Goal: Task Accomplishment & Management: Complete application form

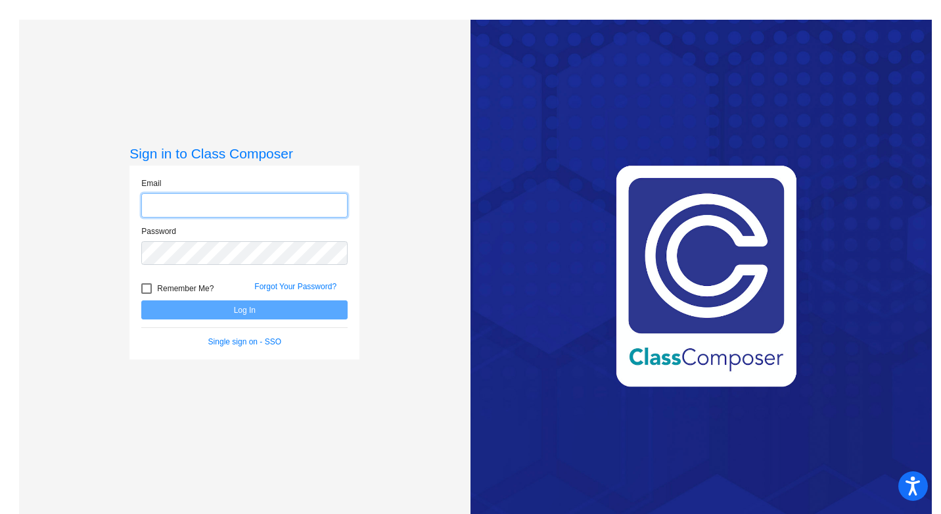
type input "[EMAIL_ADDRESS][DOMAIN_NAME]"
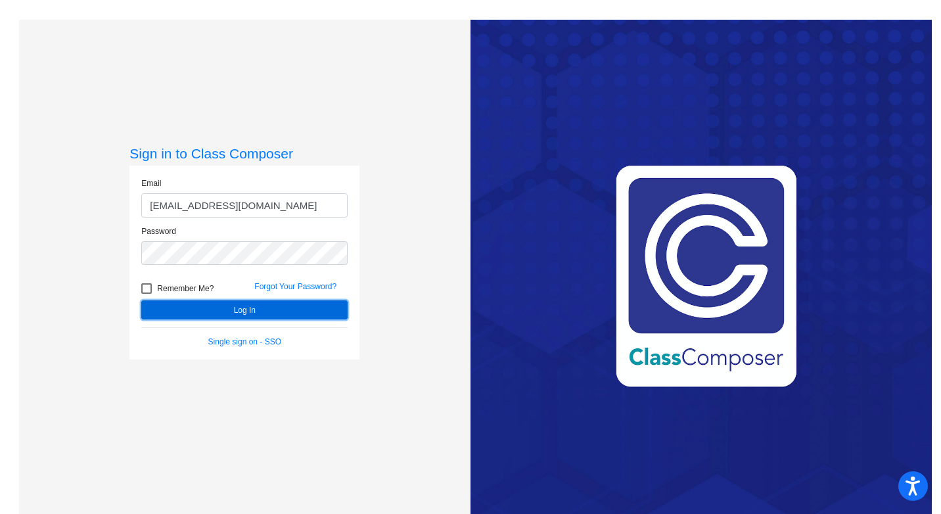
click at [236, 313] on button "Log In" at bounding box center [244, 309] width 206 height 19
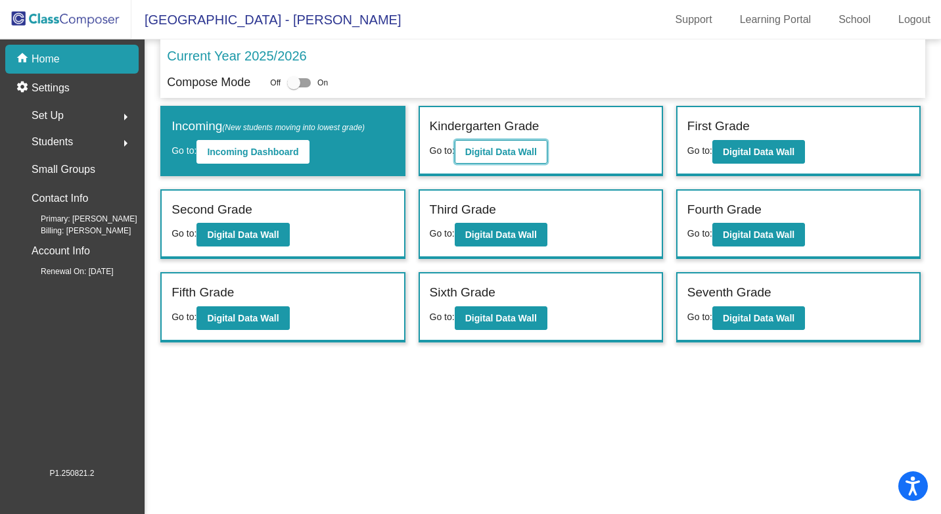
click at [485, 154] on b "Digital Data Wall" at bounding box center [501, 151] width 72 height 11
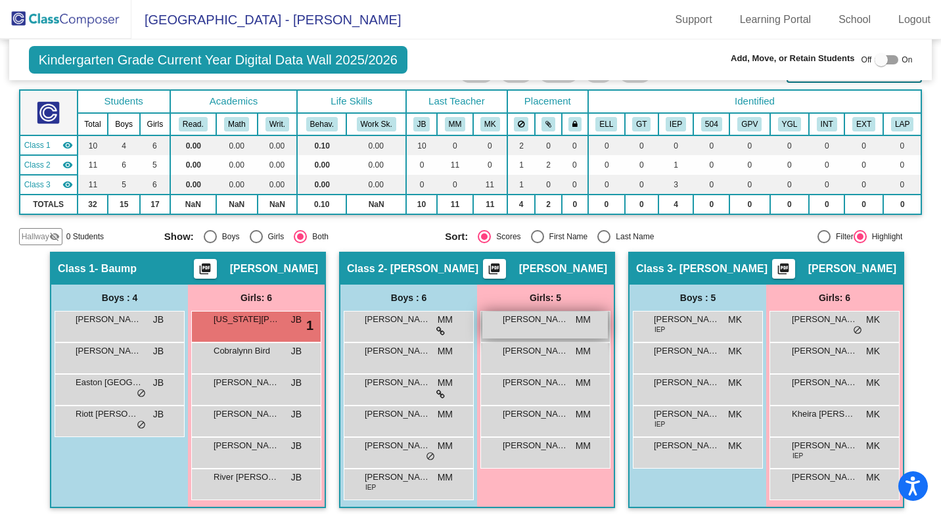
scroll to position [73, 0]
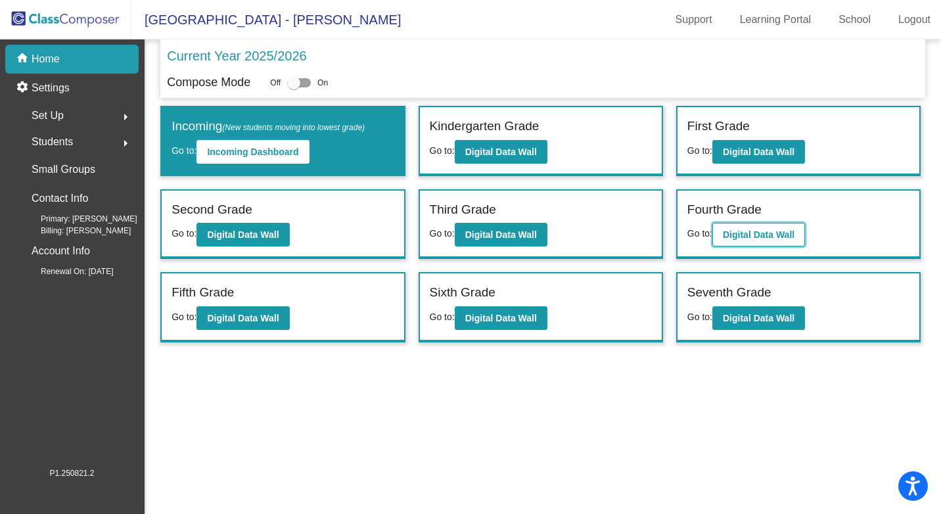
click at [769, 230] on b "Digital Data Wall" at bounding box center [759, 234] width 72 height 11
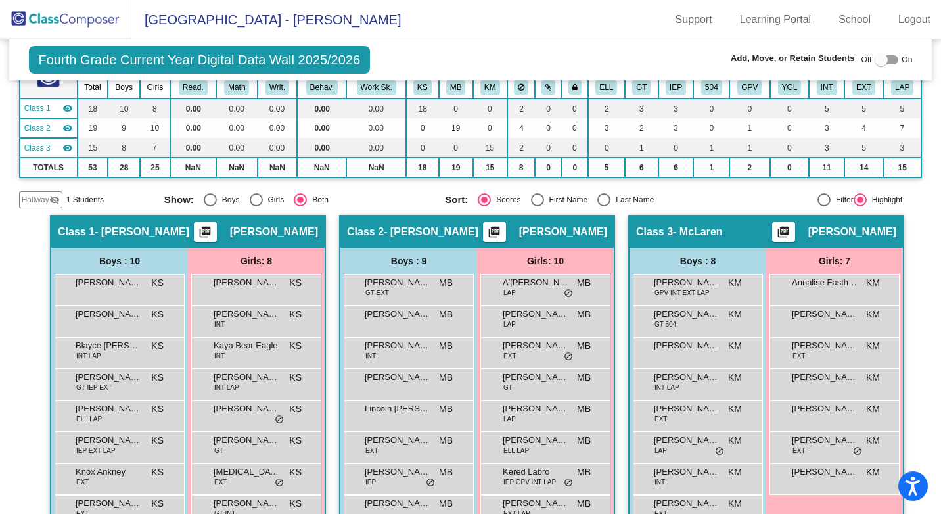
scroll to position [131, 0]
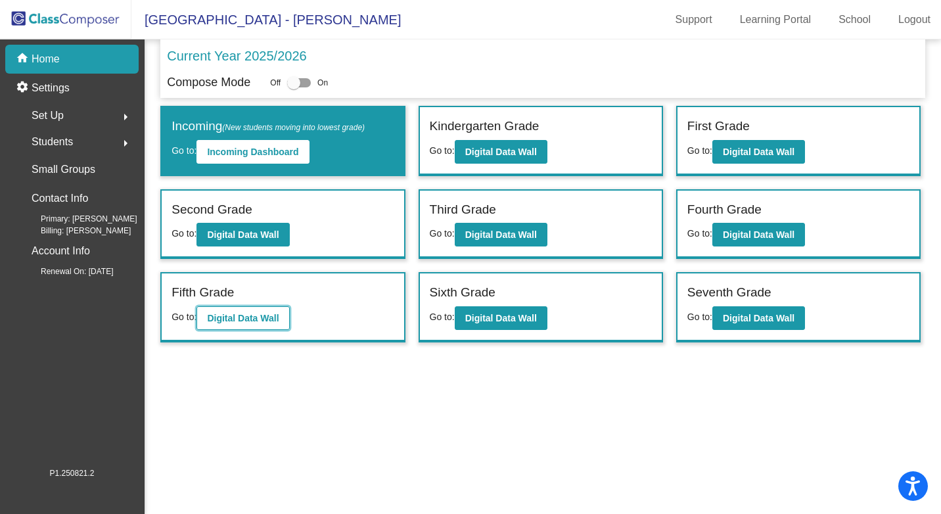
click at [223, 316] on b "Digital Data Wall" at bounding box center [243, 318] width 72 height 11
click at [497, 146] on b "Digital Data Wall" at bounding box center [501, 151] width 72 height 11
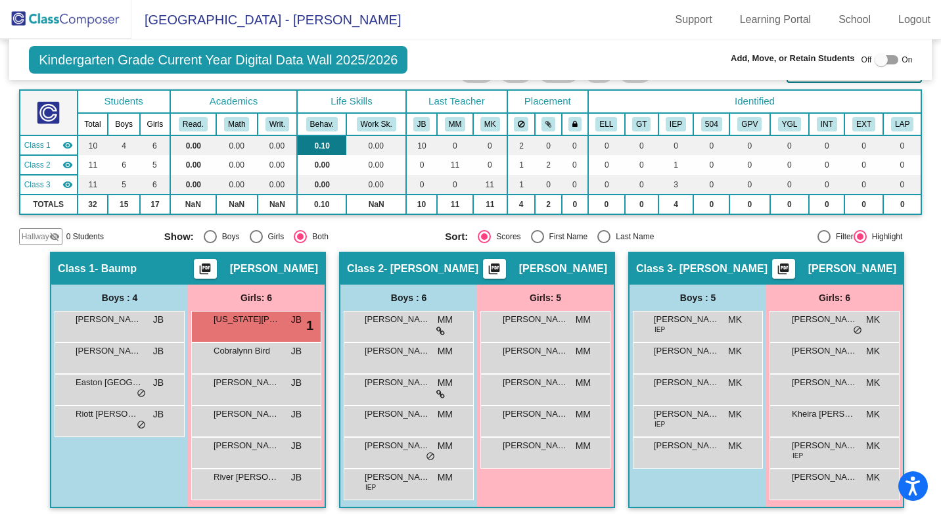
scroll to position [73, 0]
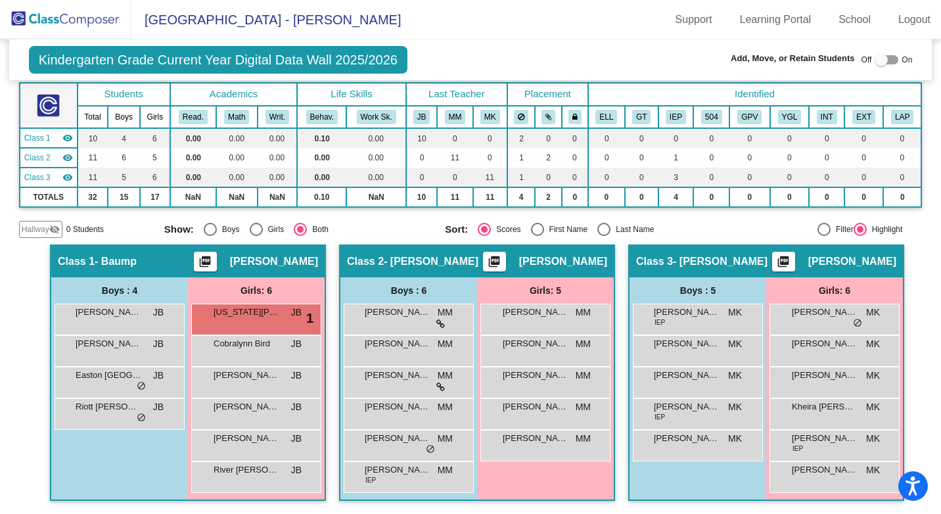
click at [885, 62] on div at bounding box center [886, 59] width 24 height 9
checkbox input "true"
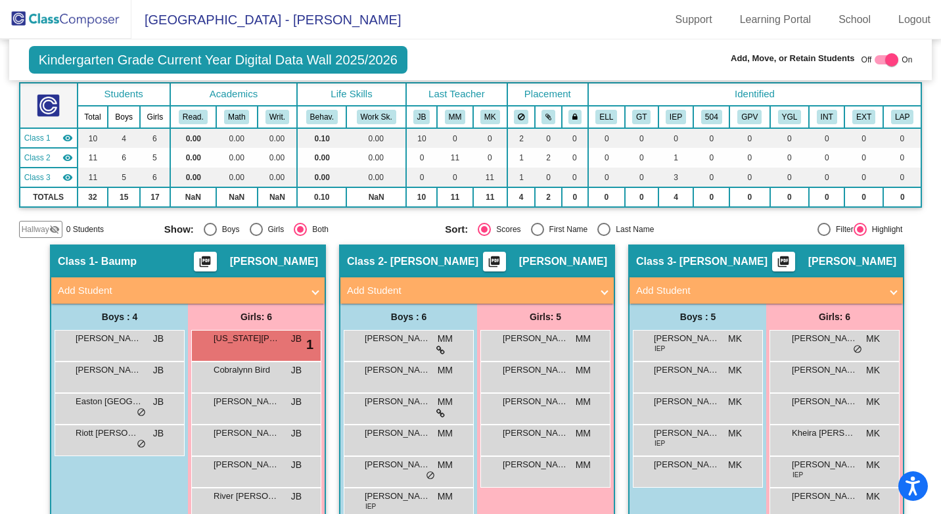
click at [313, 292] on span at bounding box center [315, 290] width 5 height 15
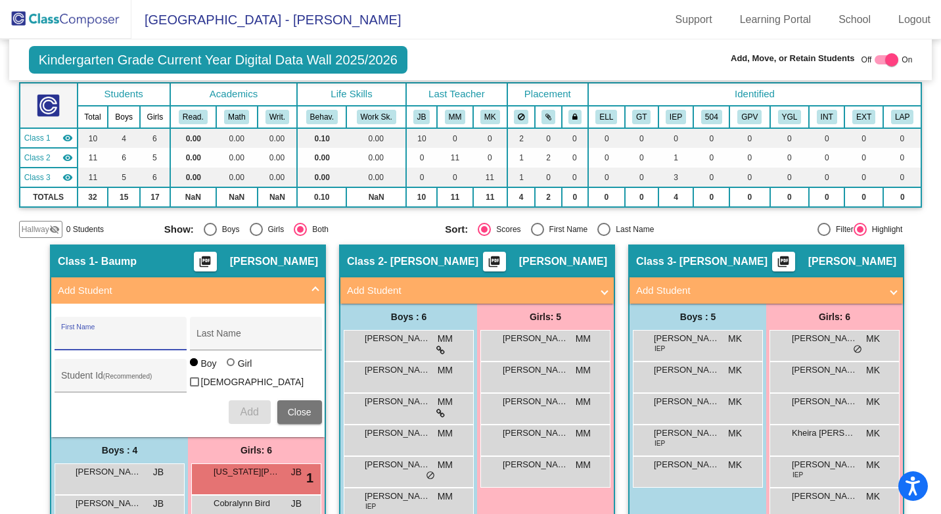
click at [66, 337] on input "First Name" at bounding box center [120, 338] width 118 height 11
type input "[PERSON_NAME]"
click at [200, 326] on div "Last Name" at bounding box center [255, 337] width 118 height 27
type input "BLACK BEAR"
click at [236, 412] on button "Add" at bounding box center [250, 412] width 42 height 24
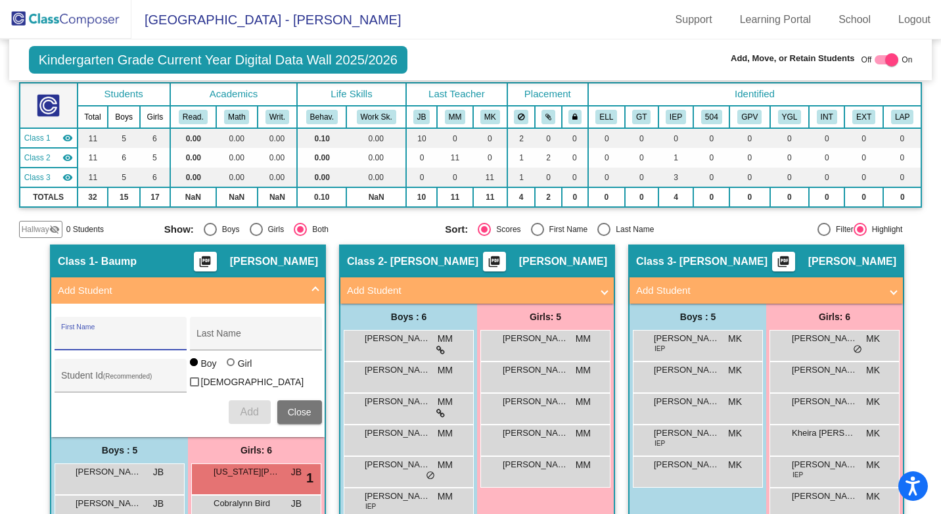
click at [874, 57] on div at bounding box center [886, 59] width 24 height 9
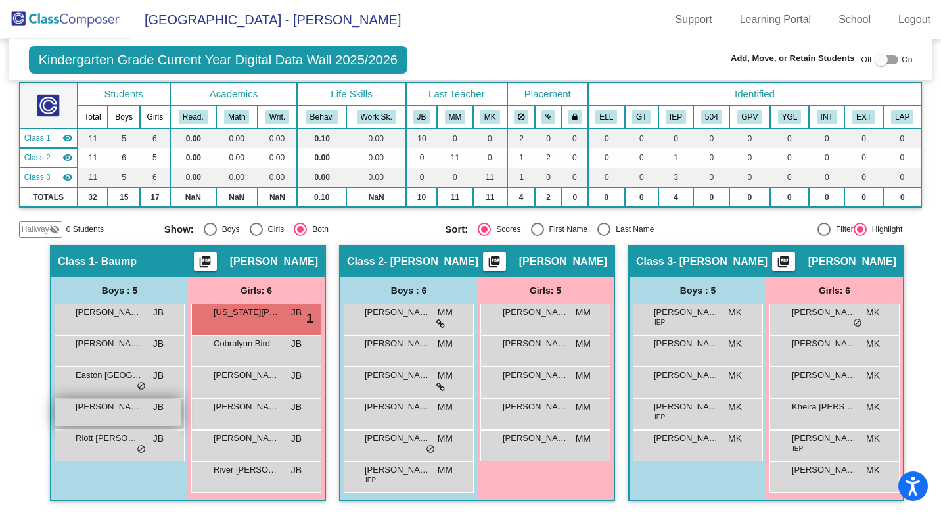
click at [132, 409] on span "[PERSON_NAME] BEAR" at bounding box center [109, 406] width 66 height 13
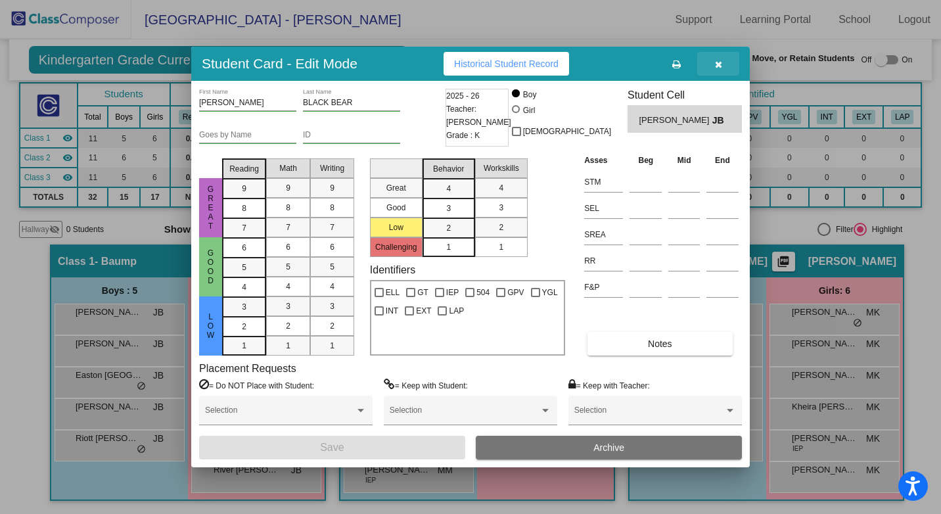
click at [721, 63] on icon "button" at bounding box center [718, 64] width 7 height 9
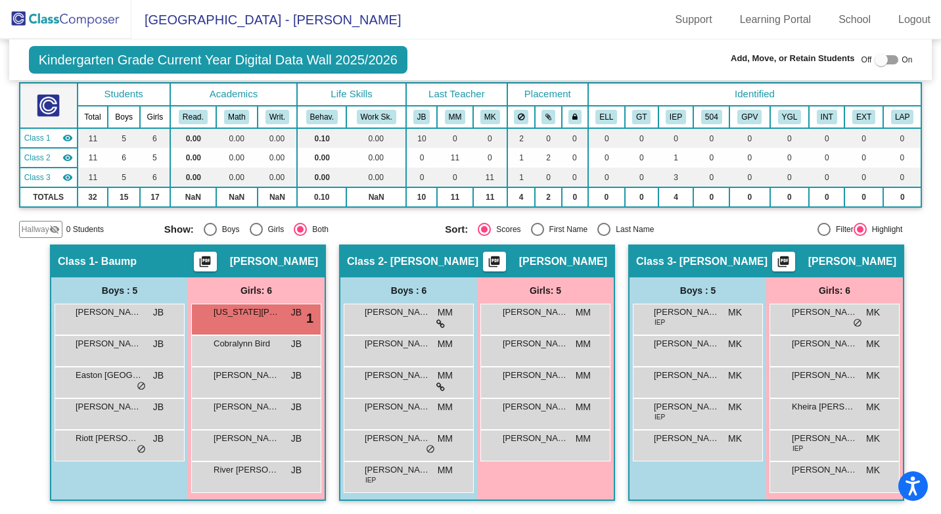
click at [889, 55] on div at bounding box center [886, 59] width 24 height 9
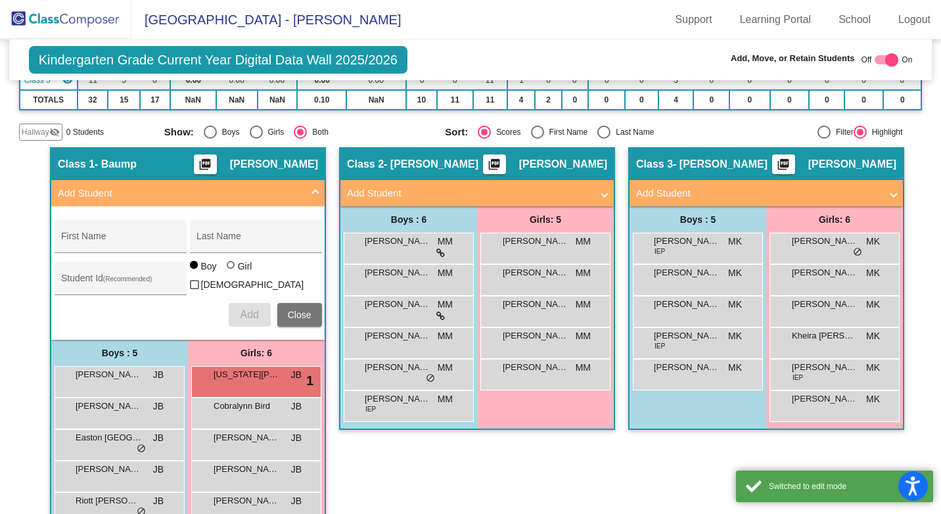
scroll to position [229, 0]
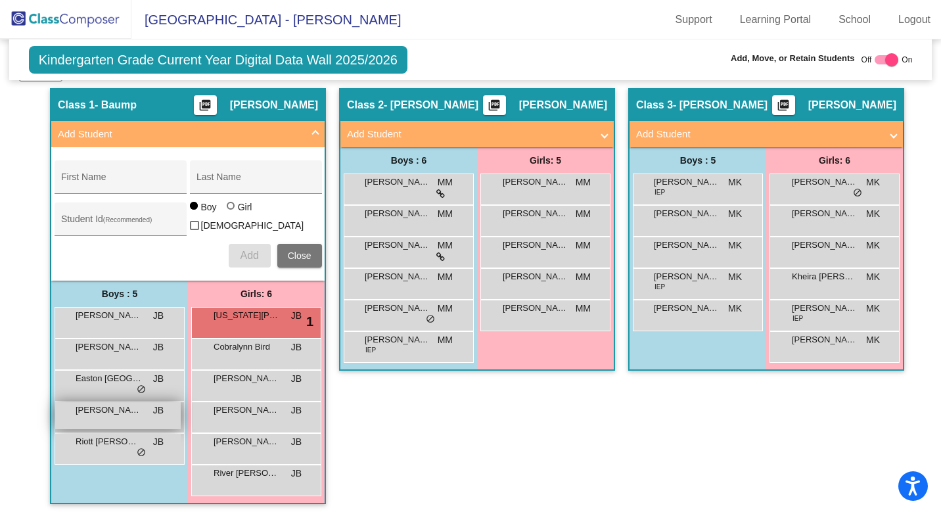
click at [93, 413] on span "[PERSON_NAME] BEAR" at bounding box center [109, 409] width 66 height 13
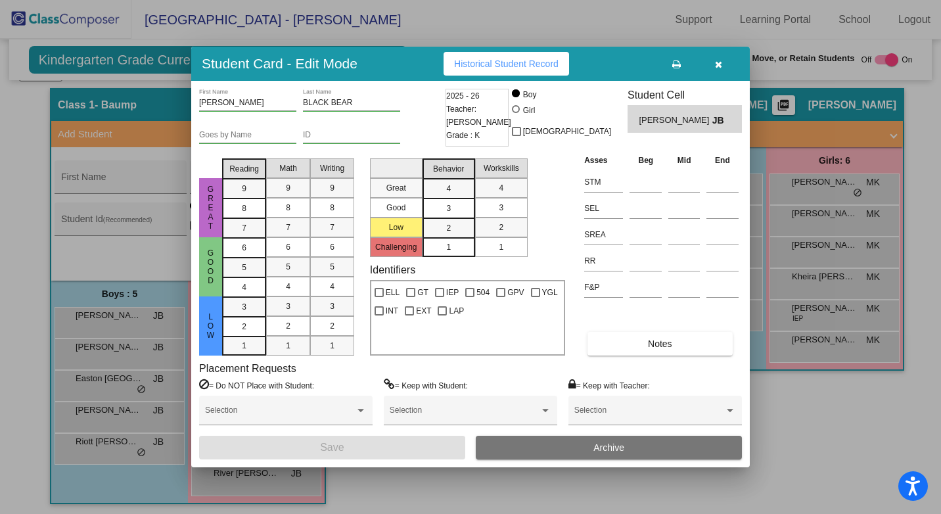
click at [221, 99] on input "[PERSON_NAME]" at bounding box center [247, 103] width 97 height 9
click at [487, 61] on span "Historical Student Record" at bounding box center [506, 63] width 104 height 11
click at [723, 65] on button "button" at bounding box center [718, 64] width 42 height 24
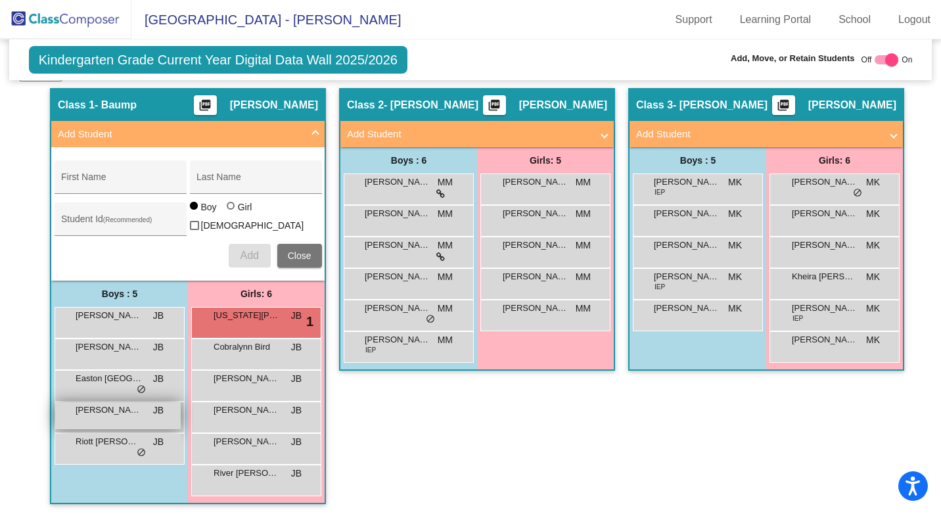
click at [114, 413] on span "[PERSON_NAME] BEAR" at bounding box center [109, 409] width 66 height 13
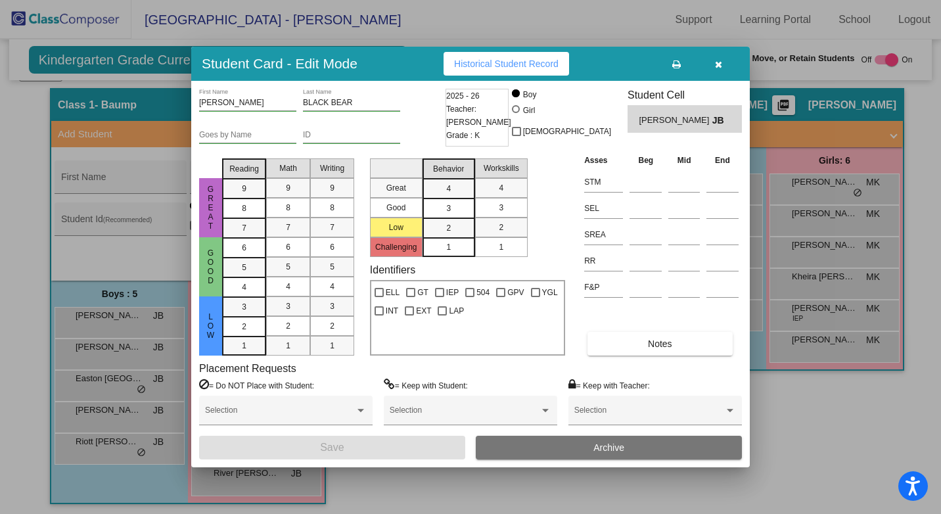
drag, startPoint x: 114, startPoint y: 413, endPoint x: 811, endPoint y: 401, distance: 697.7
click at [811, 401] on div at bounding box center [470, 257] width 941 height 514
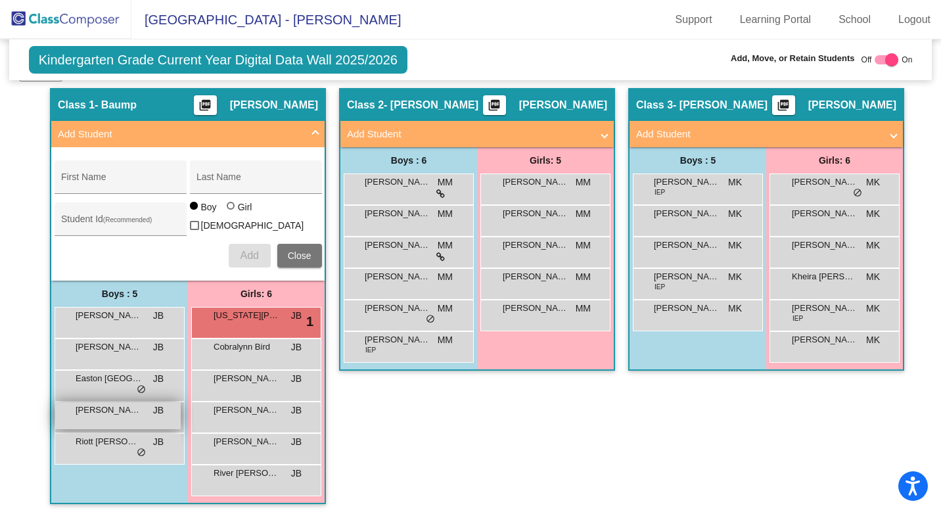
click at [120, 413] on span "[PERSON_NAME] BEAR" at bounding box center [109, 409] width 66 height 13
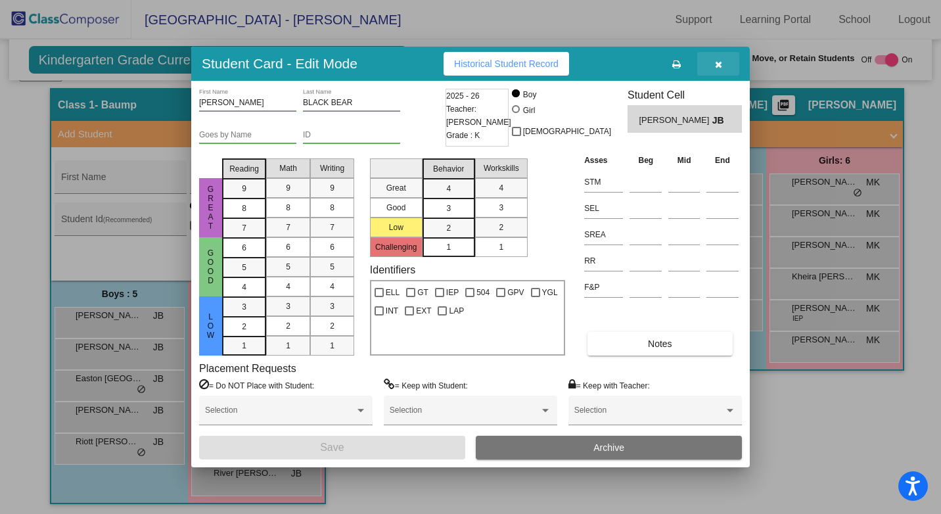
click at [717, 66] on icon "button" at bounding box center [718, 64] width 7 height 9
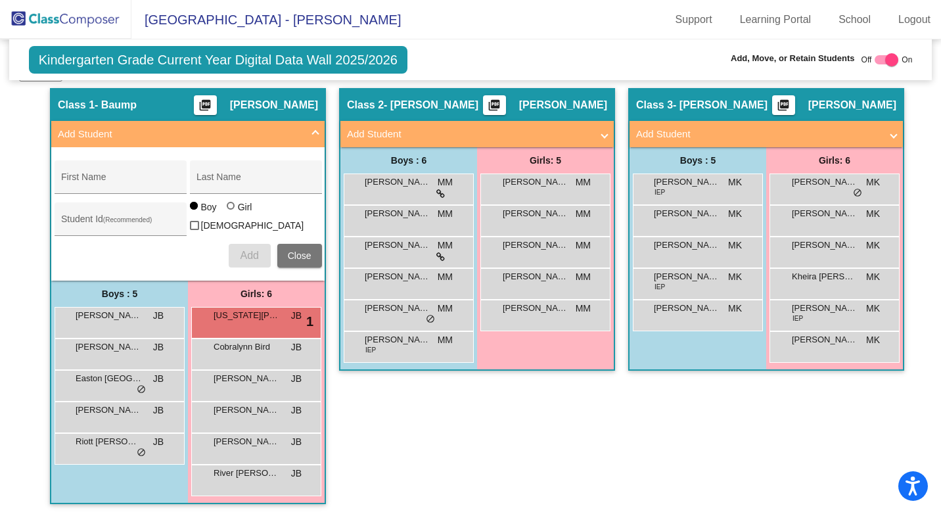
drag, startPoint x: 93, startPoint y: 415, endPoint x: 249, endPoint y: 509, distance: 182.4
drag, startPoint x: 249, startPoint y: 509, endPoint x: 489, endPoint y: 420, distance: 255.6
click at [533, 443] on div "Class 2 - [PERSON_NAME] picture_as_pdf [PERSON_NAME] Add Student First Name Las…" at bounding box center [477, 302] width 276 height 429
click at [296, 250] on span "Close" at bounding box center [300, 255] width 24 height 11
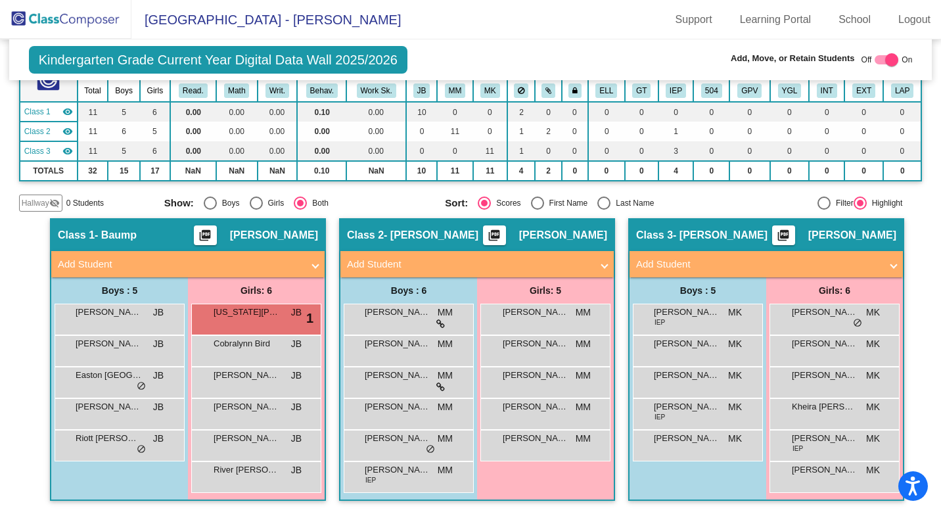
scroll to position [99, 0]
click at [78, 410] on span "[PERSON_NAME] BEAR" at bounding box center [109, 406] width 66 height 13
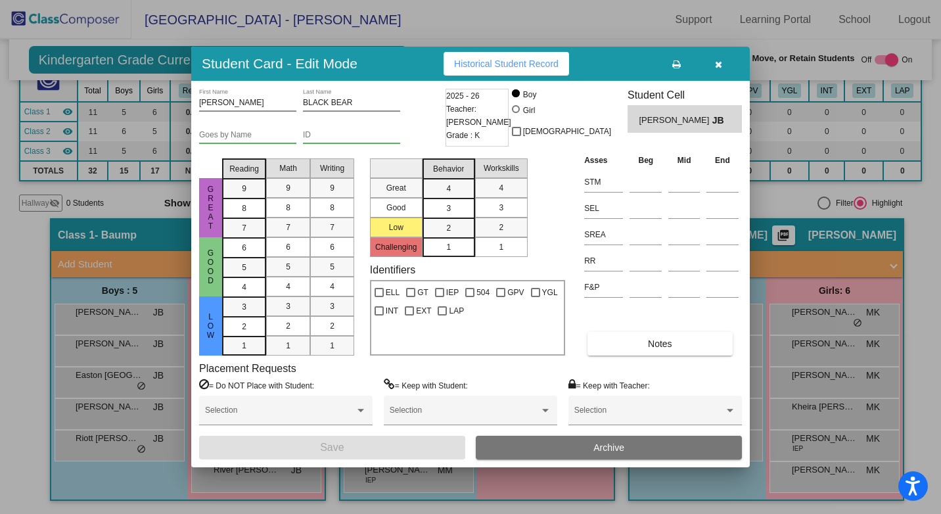
drag, startPoint x: 20, startPoint y: 420, endPoint x: 52, endPoint y: 496, distance: 82.1
click at [52, 496] on div at bounding box center [470, 257] width 941 height 514
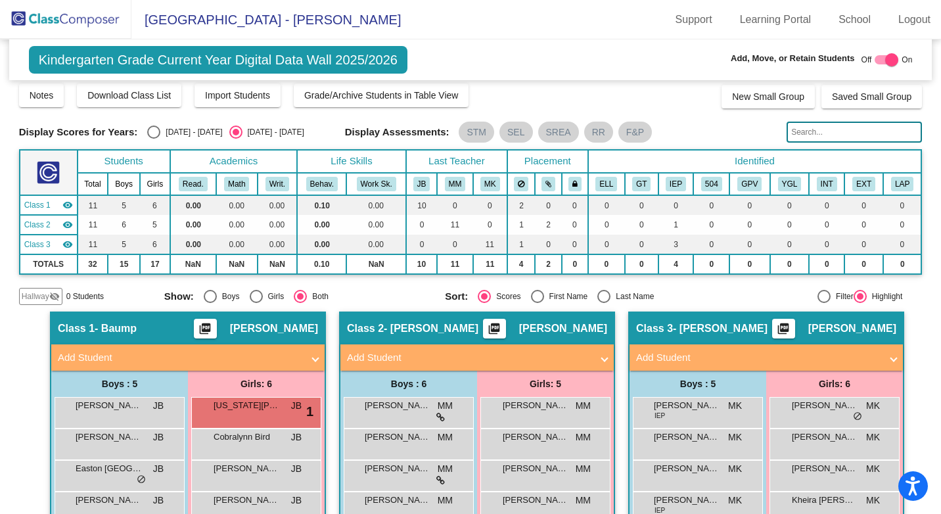
scroll to position [0, 0]
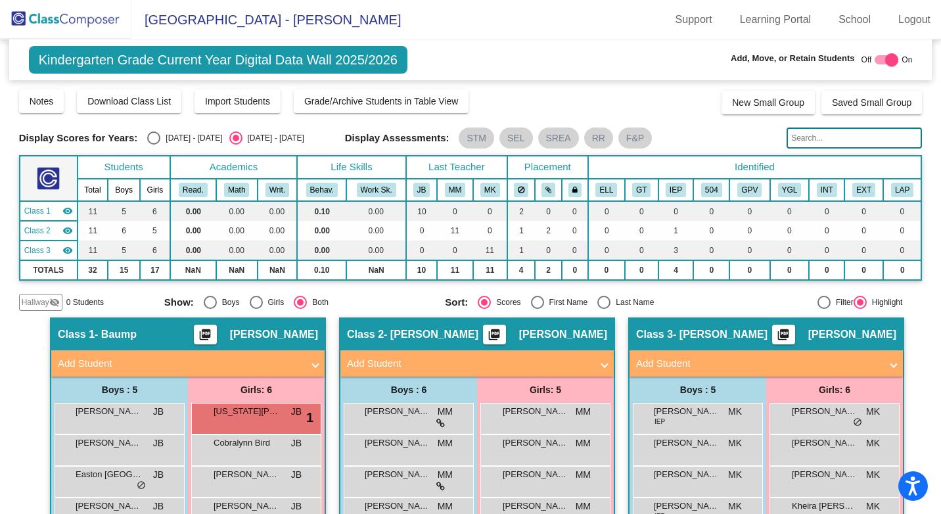
click at [874, 62] on div at bounding box center [886, 59] width 24 height 9
checkbox input "false"
